Goal: Information Seeking & Learning: Learn about a topic

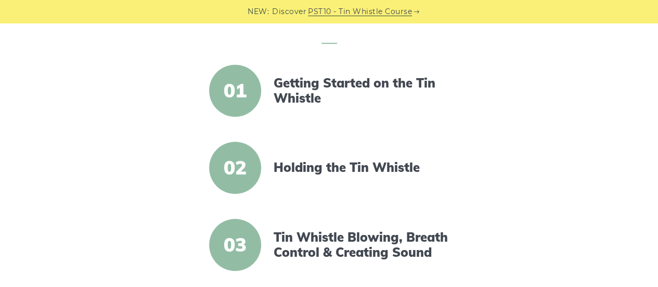
scroll to position [355, 0]
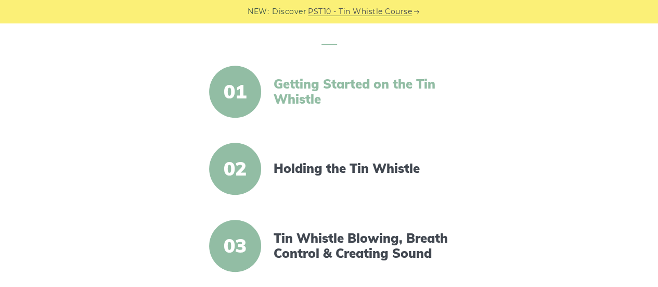
click at [303, 90] on link "Getting Started on the Tin Whistle" at bounding box center [363, 91] width 179 height 30
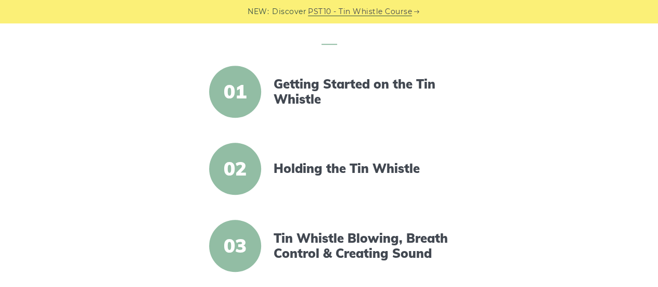
scroll to position [397, 0]
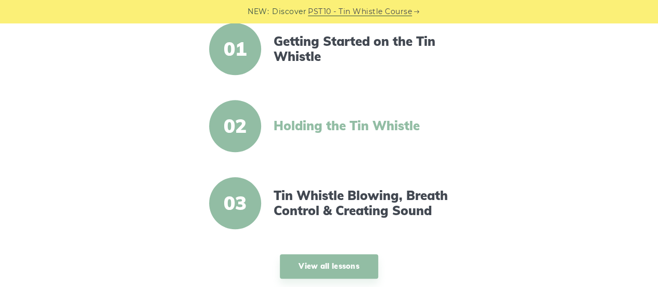
click at [337, 127] on link "Holding the Tin Whistle" at bounding box center [363, 125] width 179 height 15
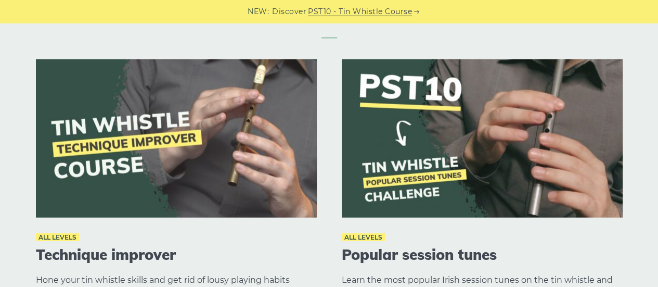
scroll to position [1143, 0]
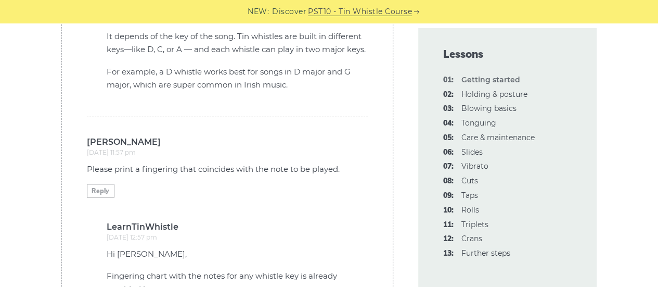
scroll to position [2989, 0]
